Goal: Check status: Check status

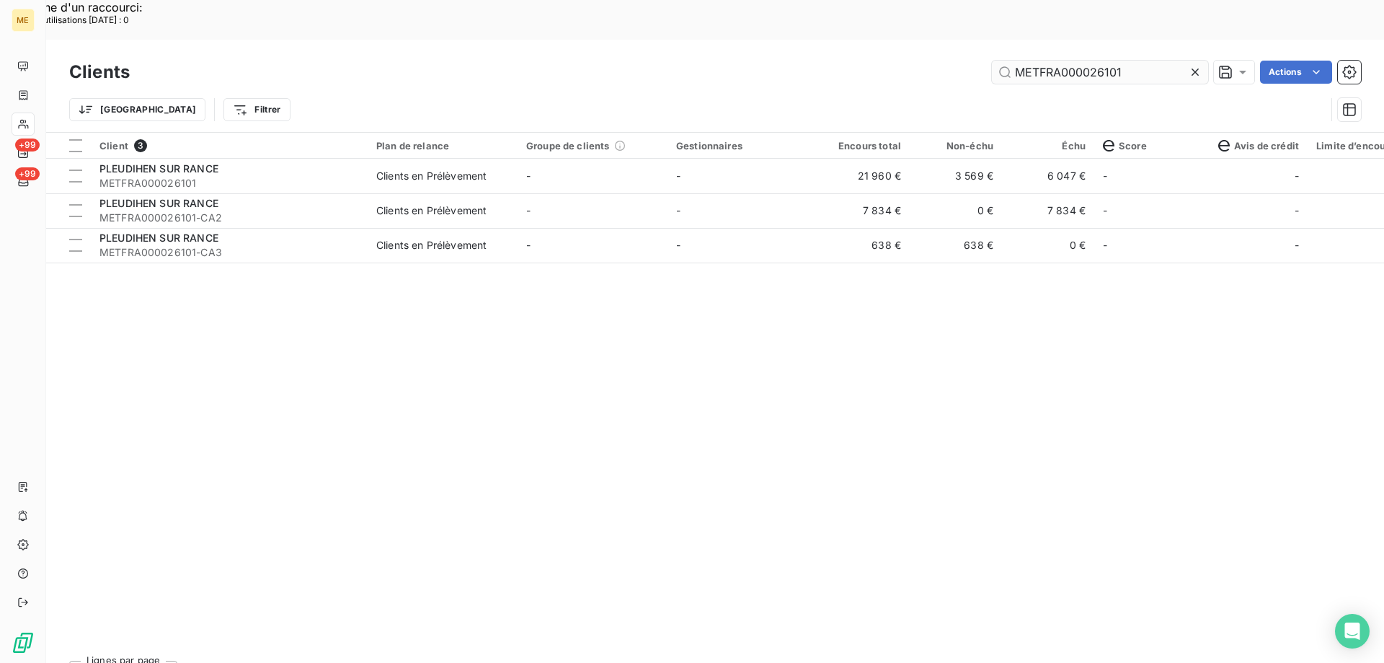
click at [1024, 61] on input "METFRA000026101" at bounding box center [1100, 72] width 216 height 23
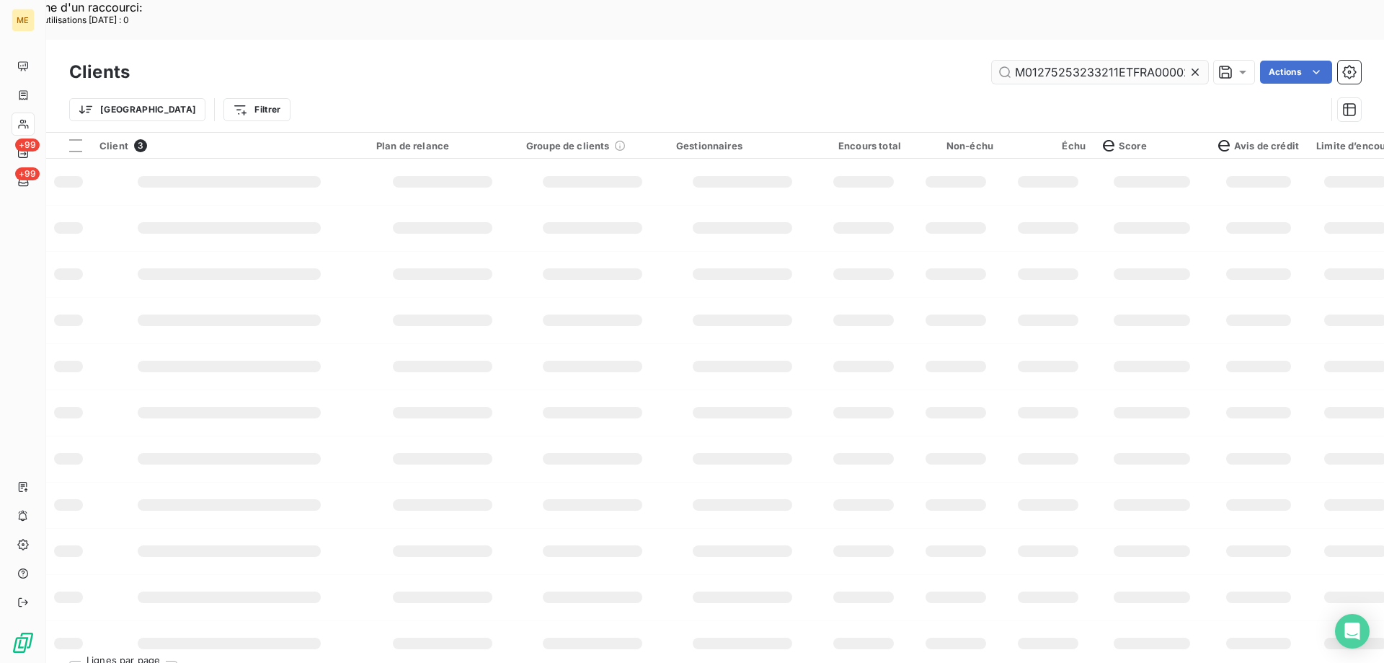
click at [1024, 61] on input "M01275253233211ETFRA000026101" at bounding box center [1100, 72] width 216 height 23
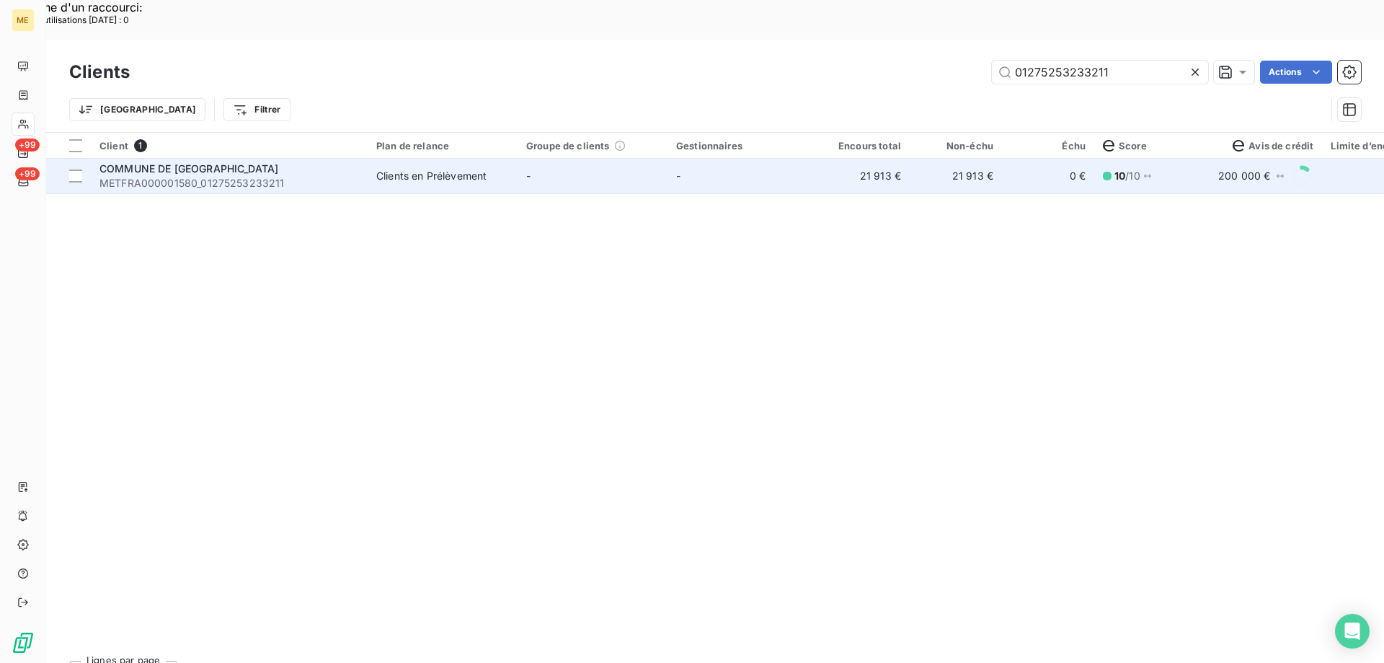
type input "01275253233211"
click at [416, 169] on div "Clients en Prélèvement" at bounding box center [431, 176] width 110 height 14
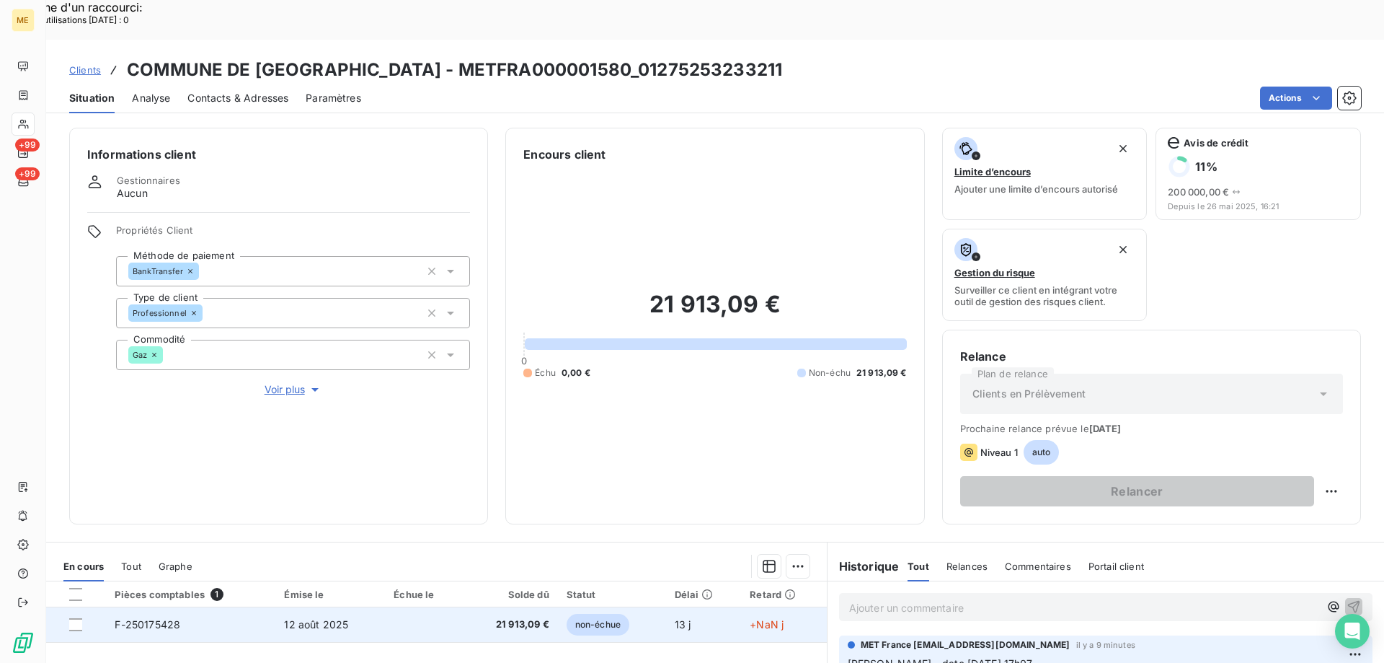
click at [365, 607] on td "12 août 2025" at bounding box center [330, 624] width 110 height 35
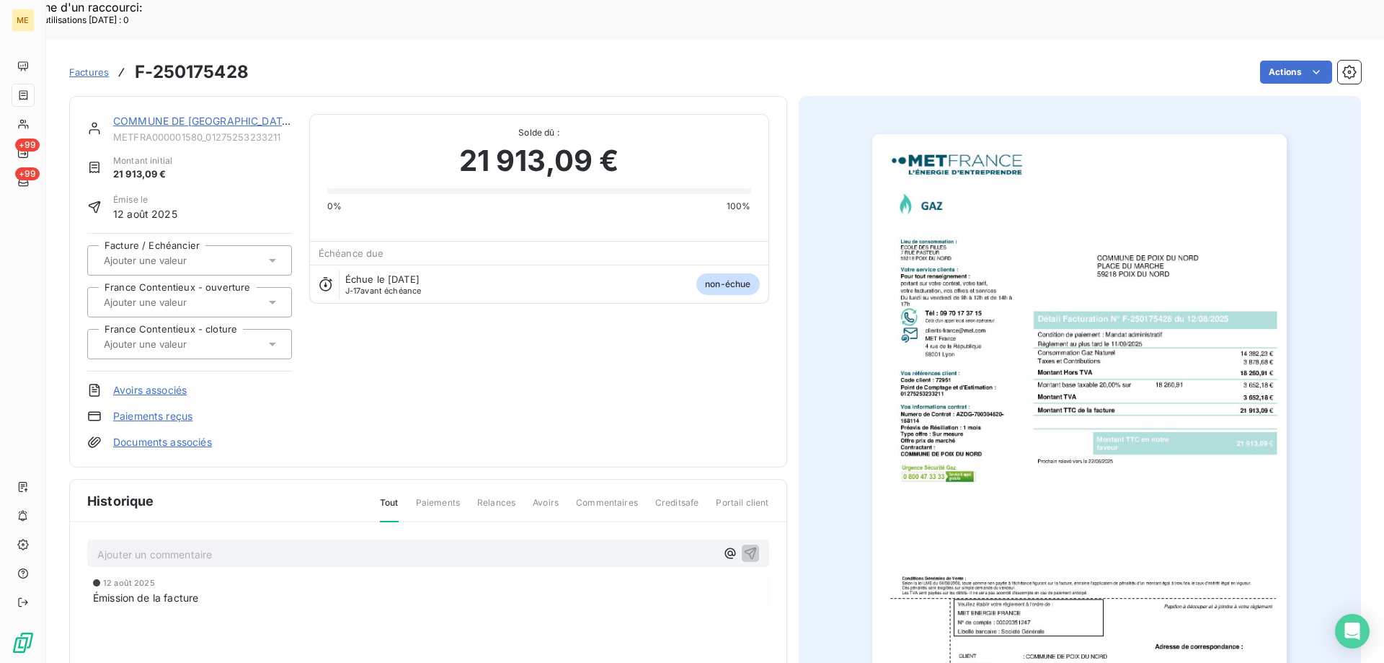
click at [1007, 344] on img "button" at bounding box center [1079, 427] width 415 height 587
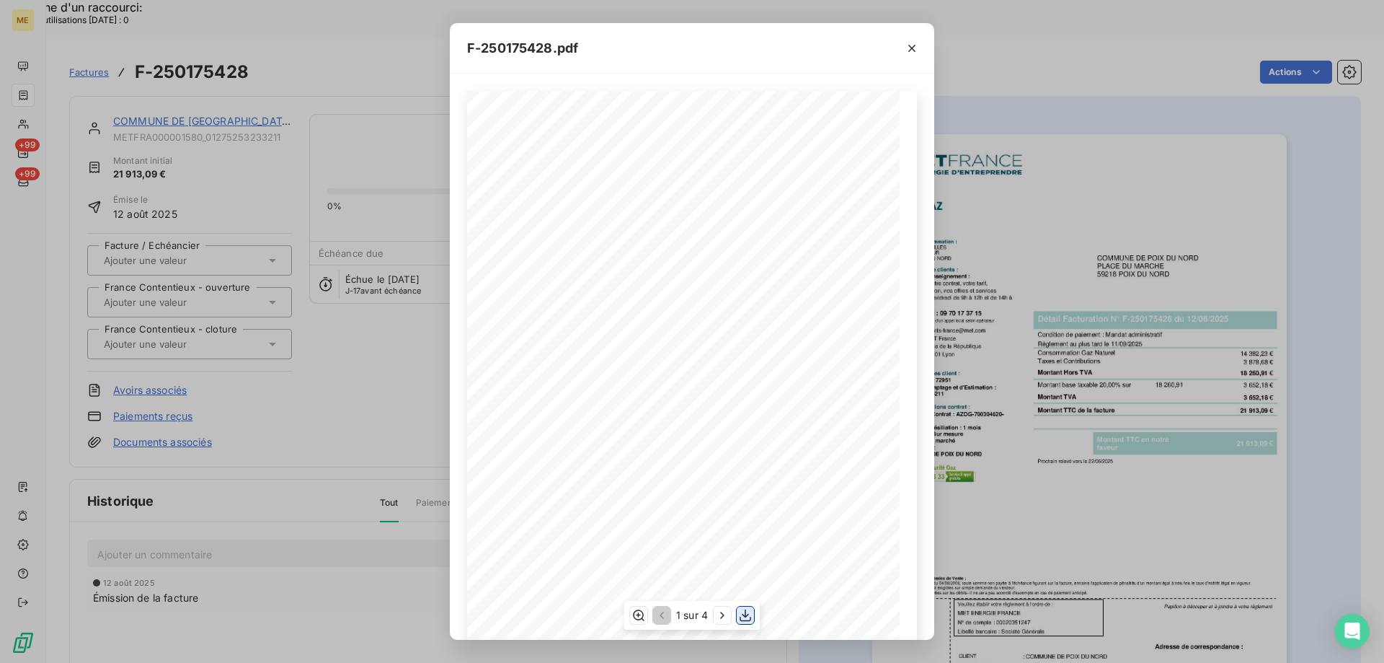
click at [742, 619] on icon "button" at bounding box center [745, 615] width 14 height 14
click at [915, 49] on icon "button" at bounding box center [912, 48] width 14 height 14
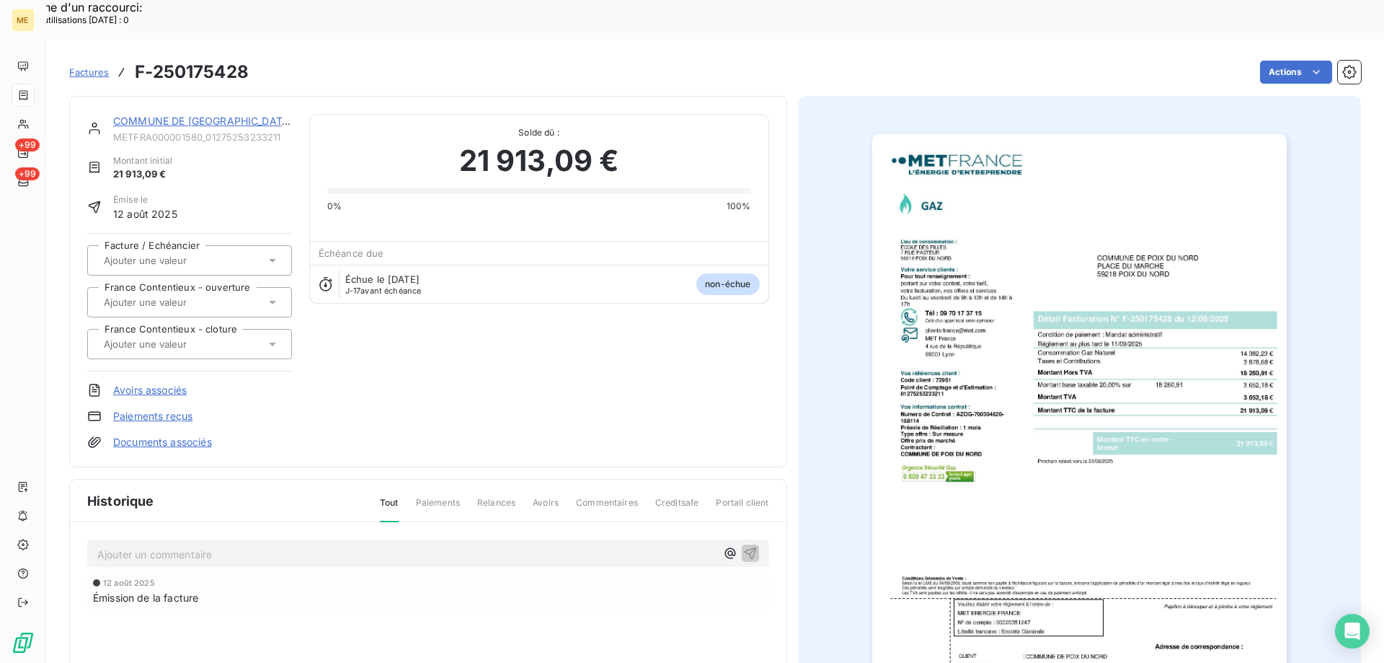
click at [258, 115] on link "COMMUNE DE [GEOGRAPHIC_DATA]" at bounding box center [203, 121] width 180 height 12
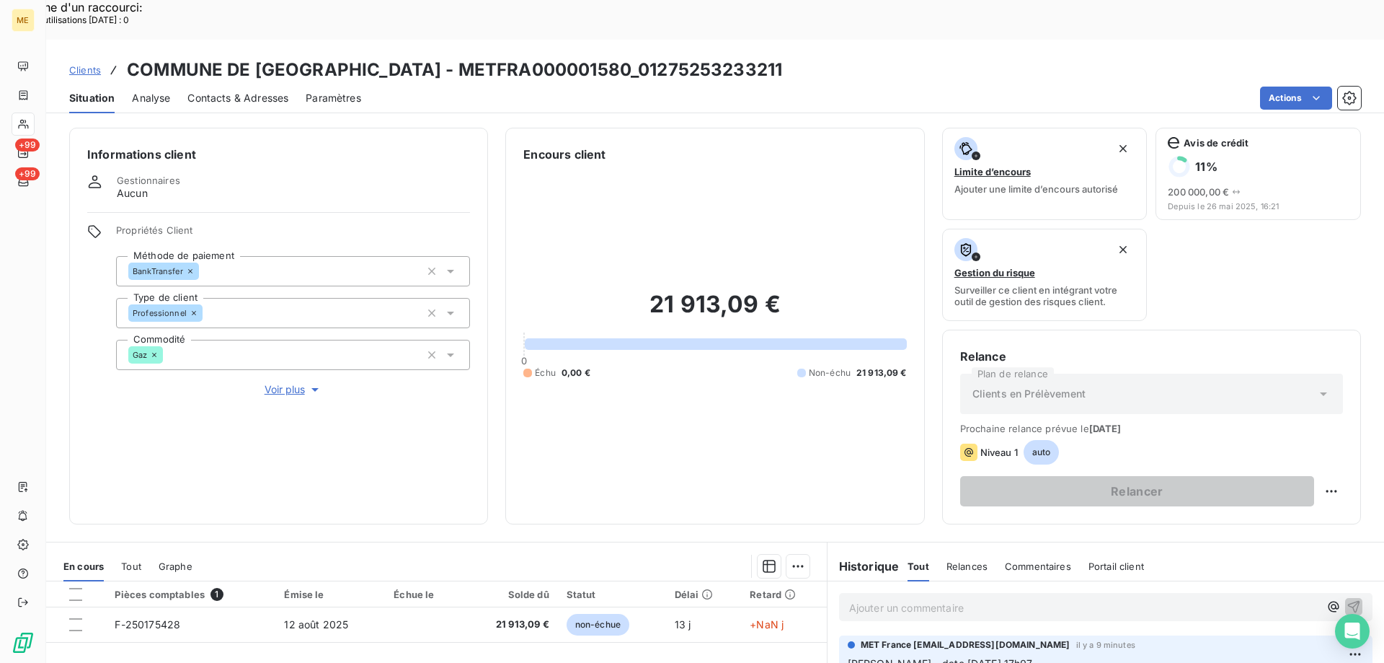
scroll to position [192, 0]
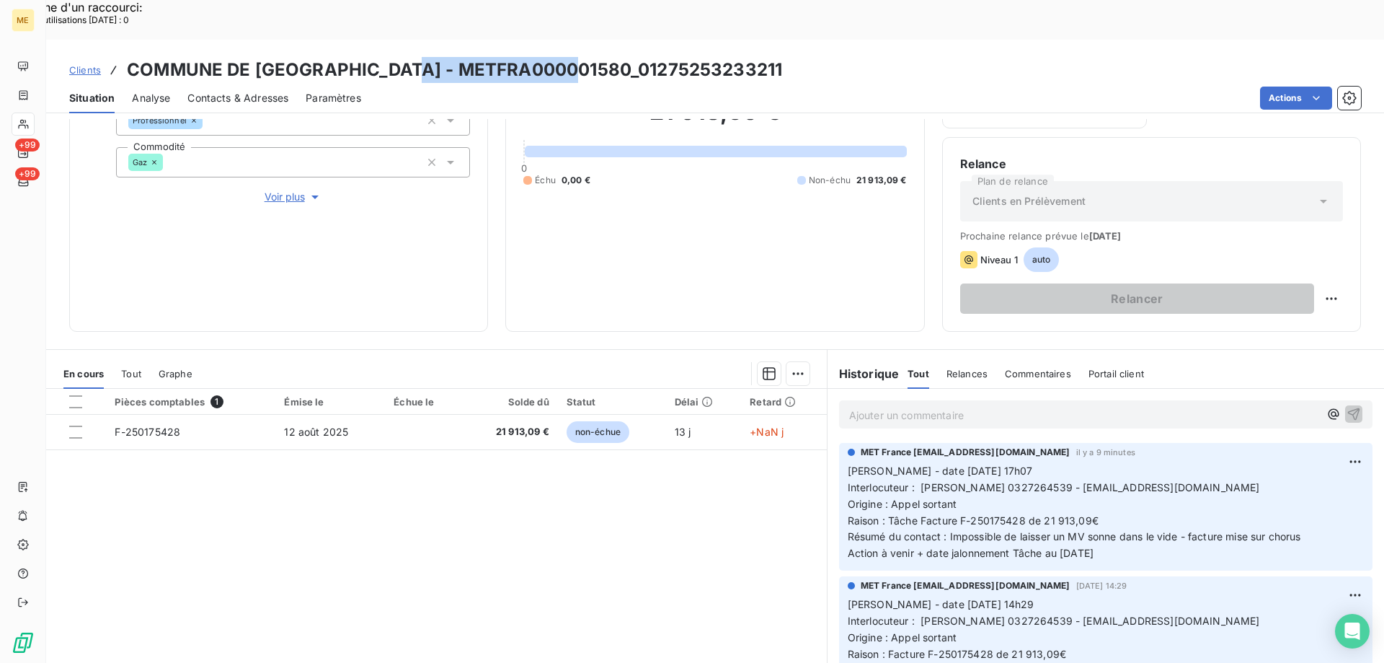
copy h3 "METFRA000001580"
drag, startPoint x: 405, startPoint y: 29, endPoint x: 568, endPoint y: 33, distance: 163.0
click at [568, 57] on h3 "COMMUNE DE [GEOGRAPHIC_DATA] - METFRA000001580_01275253233211" at bounding box center [454, 70] width 655 height 26
click at [693, 241] on div "21 913,09 € 0 Échu 0,00 € Non-échu 21 913,09 €" at bounding box center [714, 141] width 383 height 343
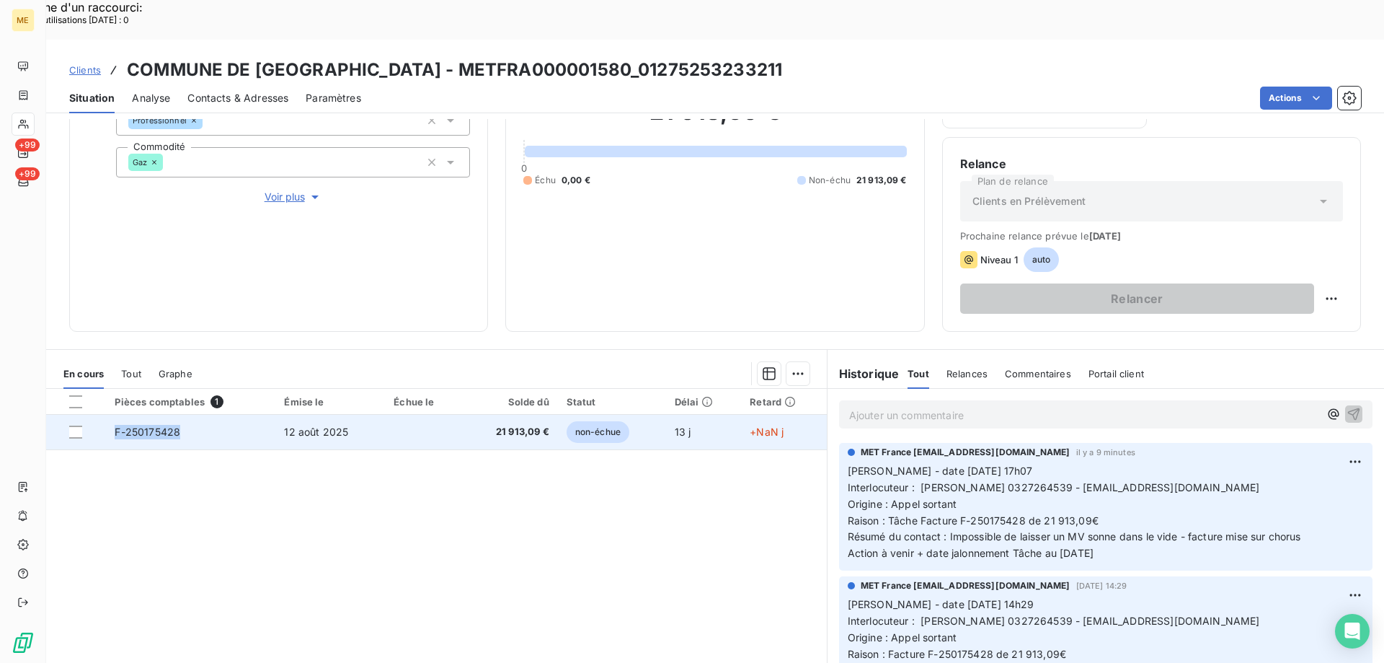
copy span "F-250175428"
drag, startPoint x: 187, startPoint y: 373, endPoint x: 116, endPoint y: 388, distance: 72.8
click at [116, 415] on td "F-250175428" at bounding box center [190, 432] width 169 height 35
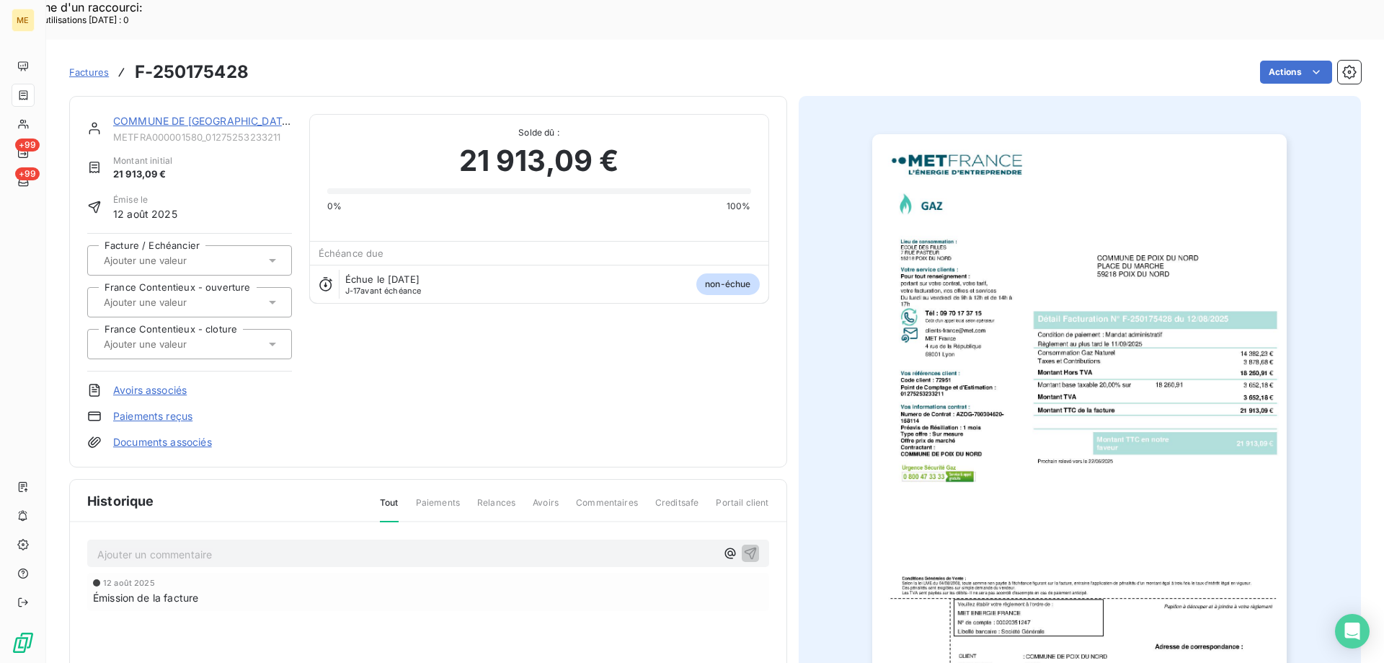
click at [198, 115] on link "COMMUNE DE [GEOGRAPHIC_DATA]" at bounding box center [203, 121] width 180 height 12
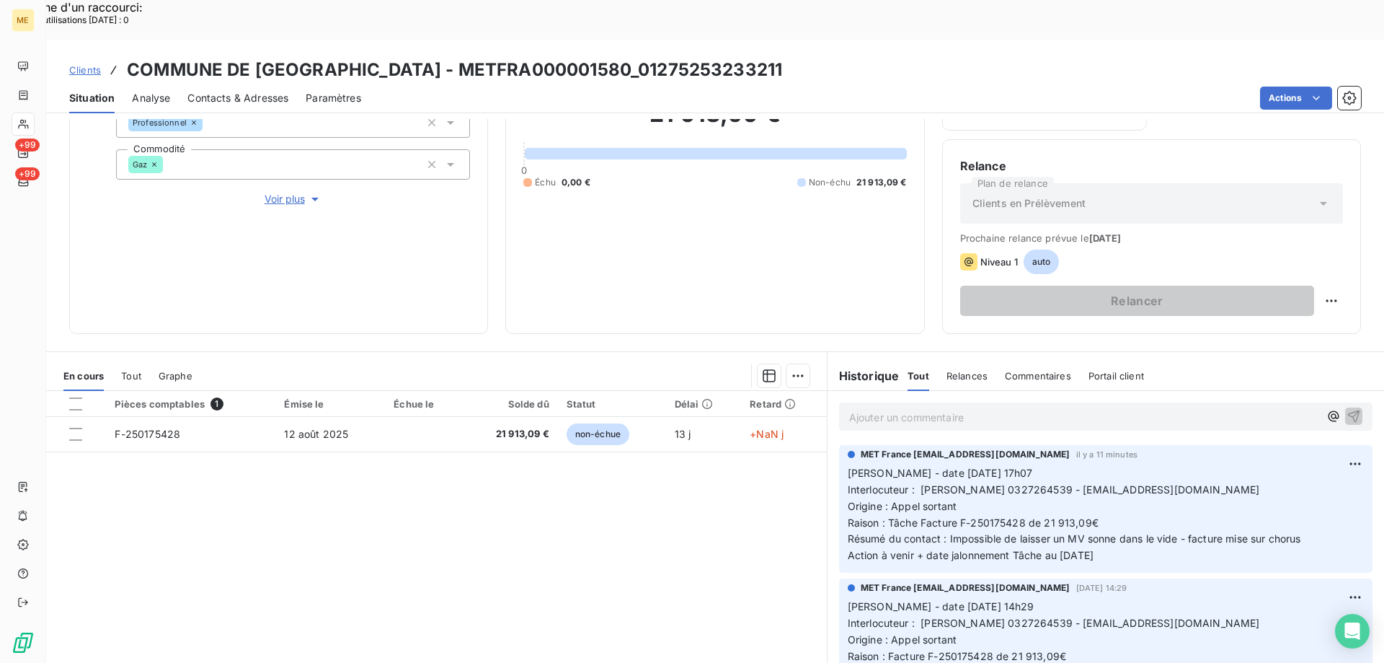
scroll to position [192, 0]
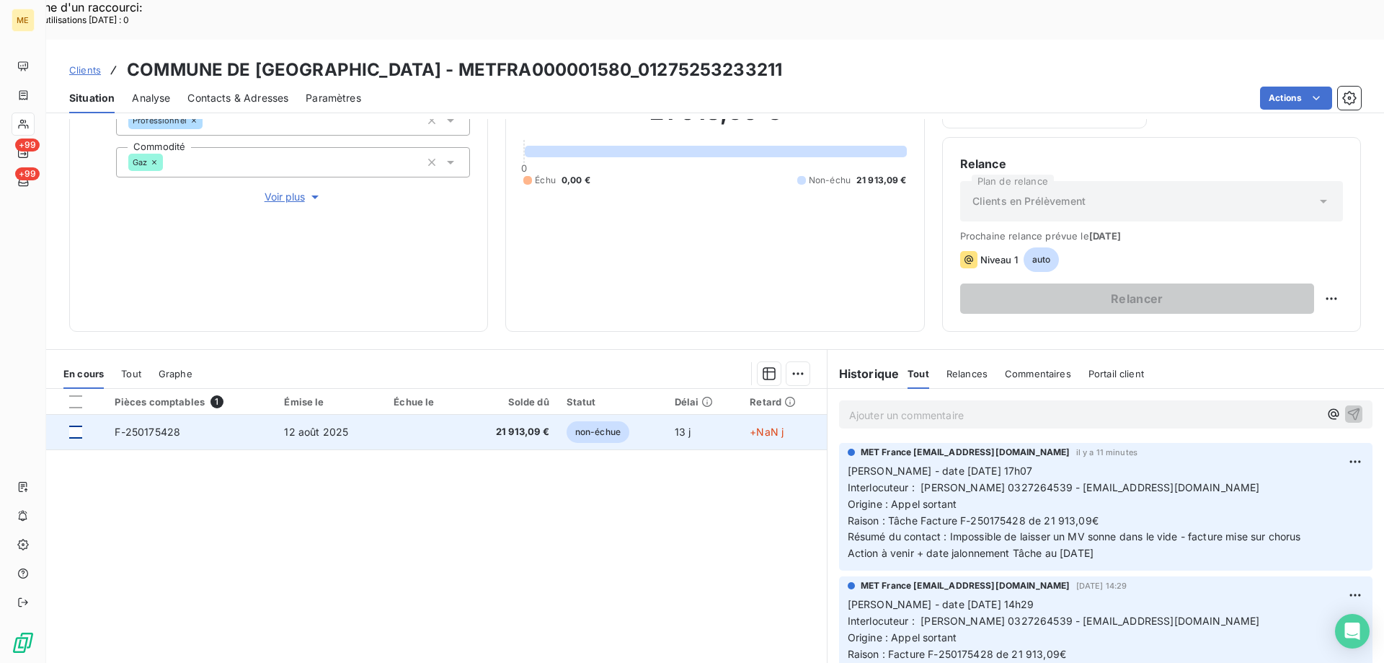
click at [77, 425] on div at bounding box center [75, 431] width 13 height 13
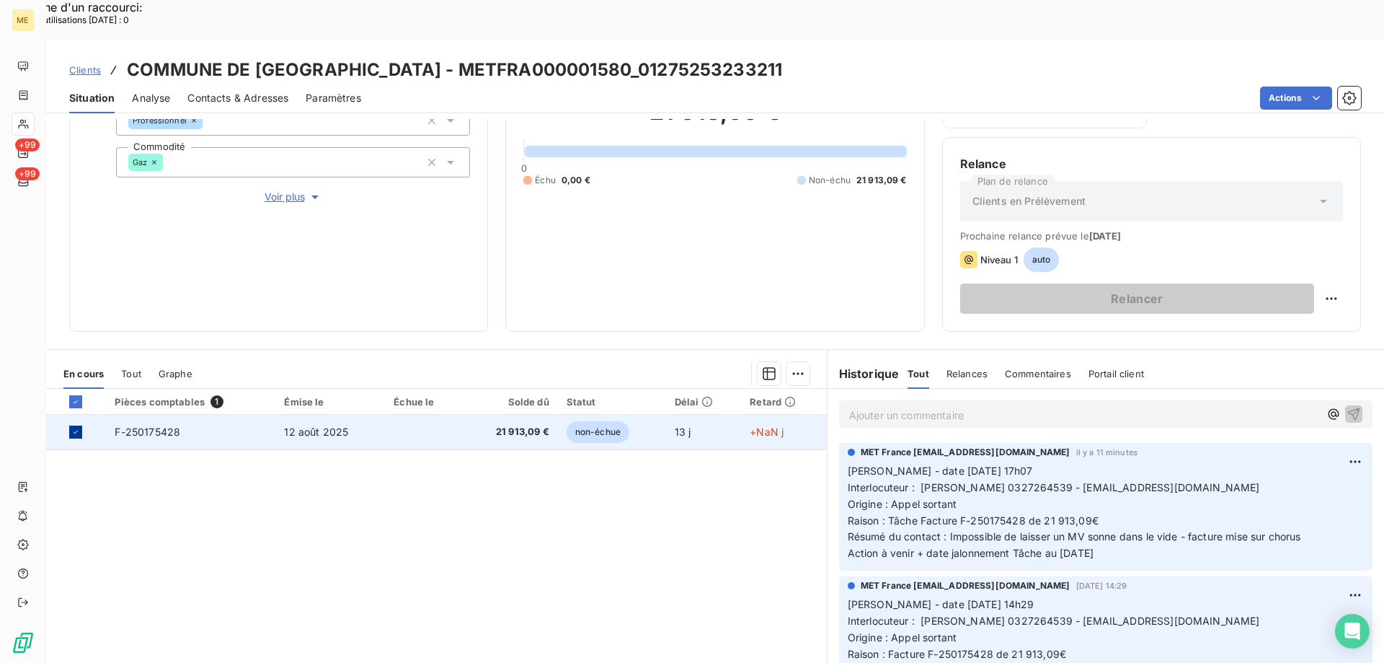
click at [79, 428] on icon at bounding box center [75, 432] width 9 height 9
click at [962, 406] on p "Ajouter un commentaire ﻿" at bounding box center [1084, 415] width 470 height 18
click at [999, 407] on span "[PERSON_NAME] - [DATE] - facture déposer sur chorus ce jour" at bounding box center [1001, 413] width 305 height 12
click at [0, 0] on lt-span "dépos é" at bounding box center [0, 0] width 0 height 0
click at [1347, 406] on icon "button" at bounding box center [1354, 413] width 14 height 14
